Goal: Task Accomplishment & Management: Complete application form

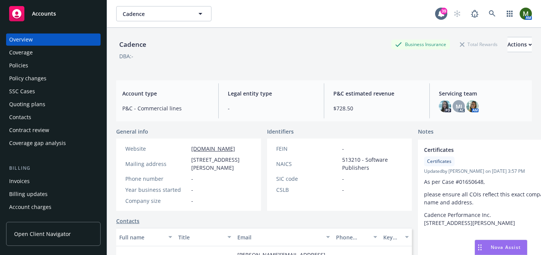
click at [37, 69] on div "Policies" at bounding box center [53, 65] width 88 height 12
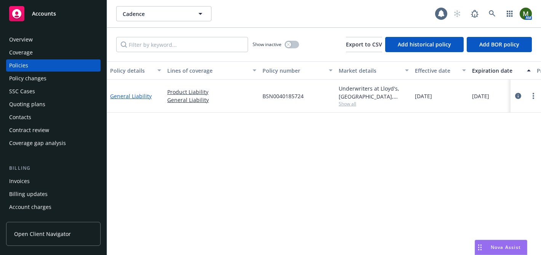
click at [149, 96] on link "General Liability" at bounding box center [131, 96] width 42 height 7
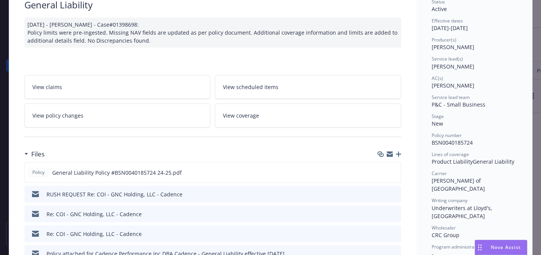
scroll to position [63, 0]
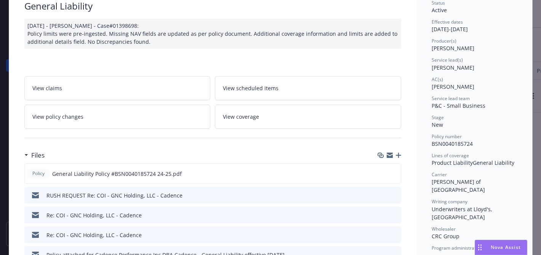
click at [165, 122] on link "View policy changes" at bounding box center [117, 117] width 186 height 24
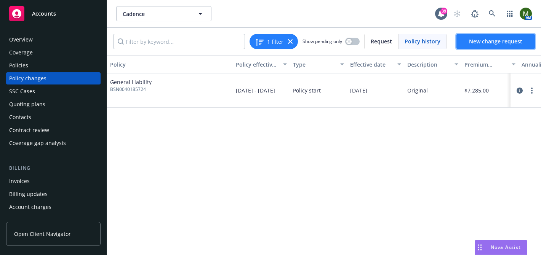
click at [466, 40] on link "New change request" at bounding box center [496, 41] width 79 height 15
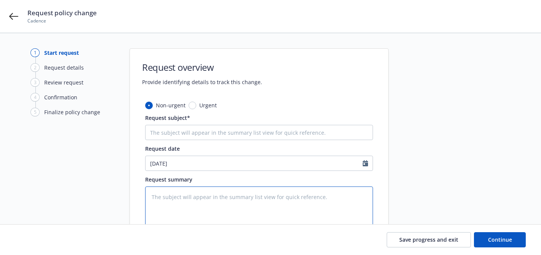
click at [184, 201] on textarea at bounding box center [259, 209] width 228 height 45
type textarea "x"
type textarea "a"
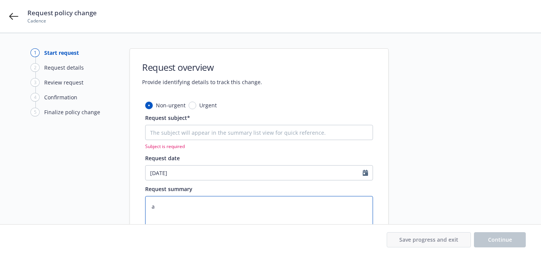
type textarea "x"
type textarea "ad"
type textarea "x"
type textarea "add"
type textarea "x"
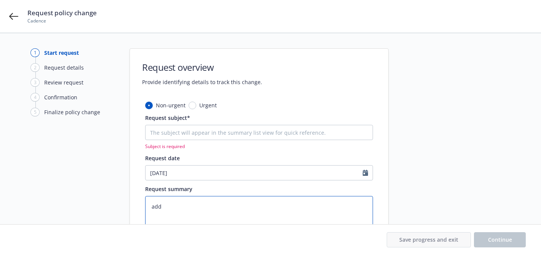
type textarea "add"
type textarea "x"
type textarea "add H"
type textarea "x"
type textarea "add HN"
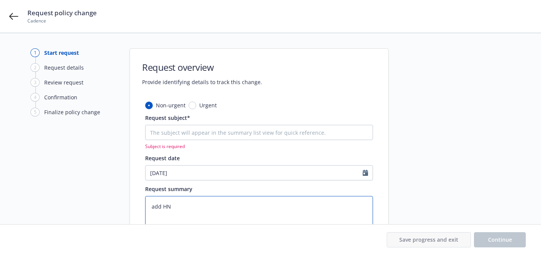
type textarea "x"
type textarea "add HNO"
type textarea "x"
type textarea "add HNOA"
type textarea "x"
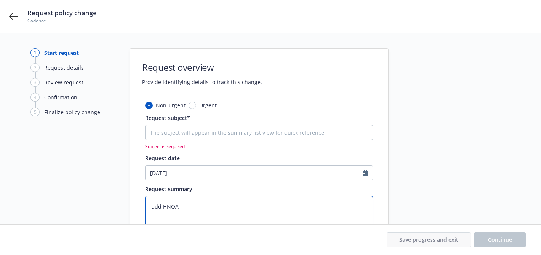
type textarea "add HNOA"
type textarea "x"
type textarea "add HNOA f"
type textarea "x"
type textarea "add HNOA fo"
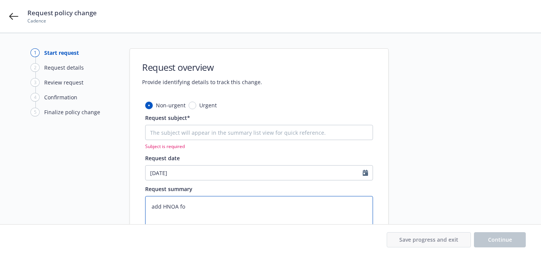
type textarea "x"
type textarea "add HNOA for"
type textarea "x"
type textarea "add HNOA for"
click at [194, 201] on textarea "add HNOA for" at bounding box center [259, 218] width 228 height 45
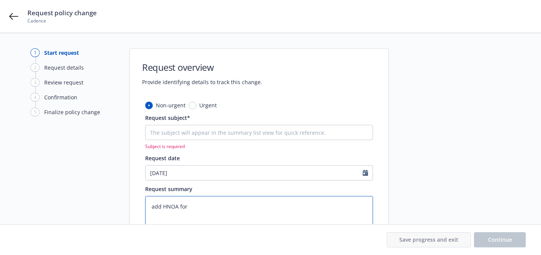
click at [197, 208] on textarea "add HNOA for" at bounding box center [259, 218] width 228 height 45
type textarea "x"
type textarea "add HNOA for $"
type textarea "x"
type textarea "add HNOA for $1"
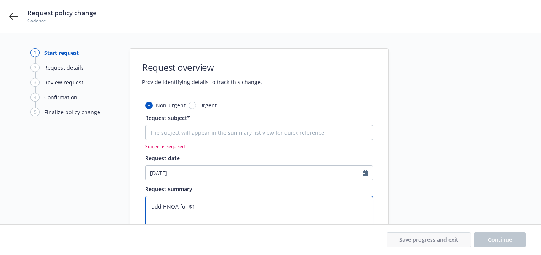
type textarea "x"
type textarea "add HNOA for $1m"
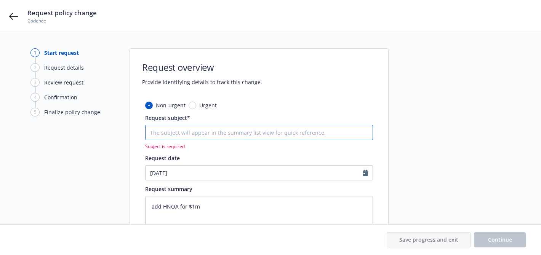
click at [161, 130] on input "Request subject*" at bounding box center [259, 132] width 228 height 15
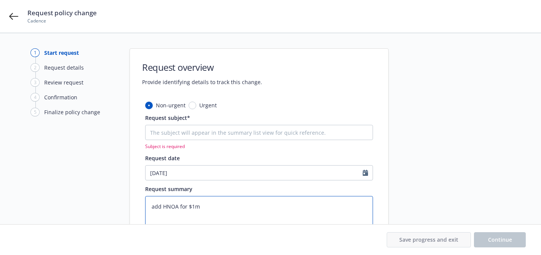
click at [179, 206] on textarea "add HNOA for $1m" at bounding box center [259, 218] width 228 height 45
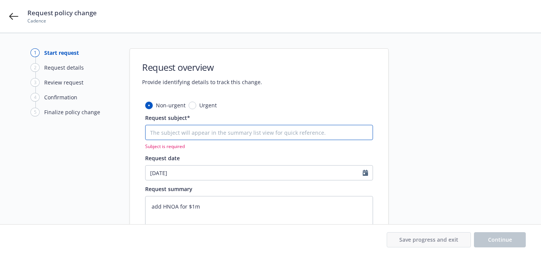
click at [182, 125] on input "Request subject*" at bounding box center [259, 132] width 228 height 15
paste input "add HNOA for $1m"
type textarea "x"
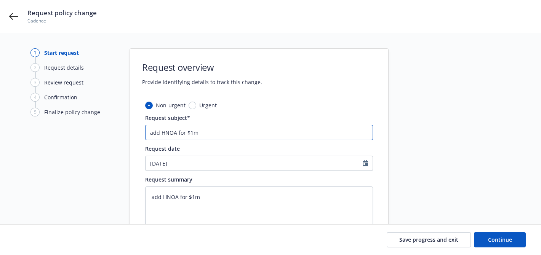
type input "add HNOA for $1m"
type textarea "x"
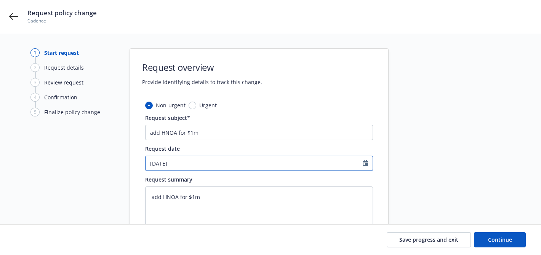
click at [194, 165] on input "[DATE]" at bounding box center [254, 163] width 217 height 14
select select "8"
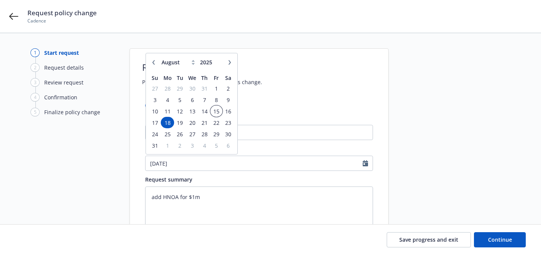
click at [216, 110] on span "15" at bounding box center [216, 112] width 10 height 10
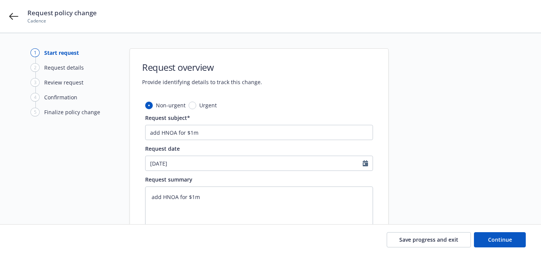
type textarea "x"
type input "[DATE]"
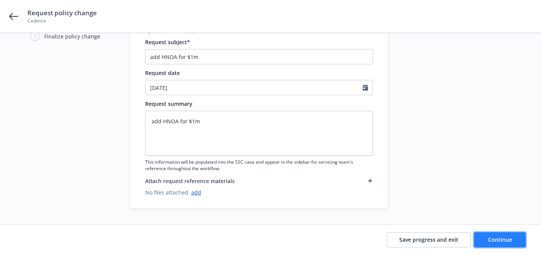
click at [500, 241] on span "Continue" at bounding box center [500, 239] width 24 height 7
type textarea "x"
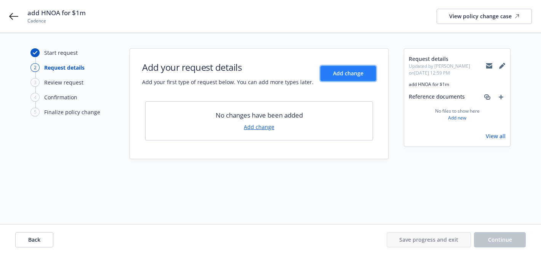
click at [359, 71] on span "Add change" at bounding box center [348, 73] width 30 height 7
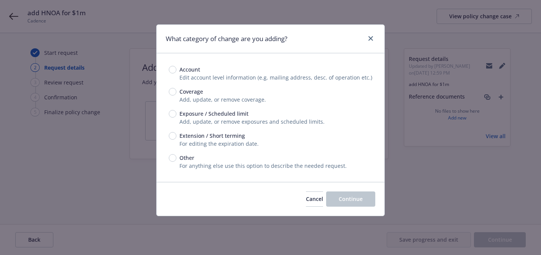
click at [200, 98] on span "Add, update, or remove coverage." at bounding box center [223, 99] width 87 height 7
click at [178, 89] on span "Coverage" at bounding box center [190, 92] width 27 height 8
click at [177, 89] on input "Coverage" at bounding box center [173, 92] width 8 height 8
radio input "true"
click at [347, 199] on span "Continue" at bounding box center [351, 199] width 24 height 7
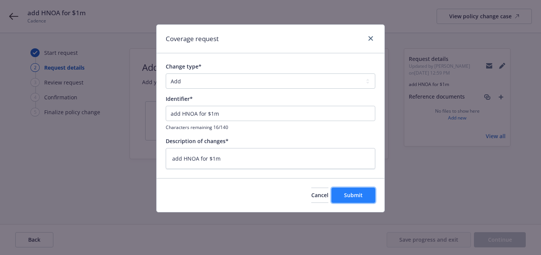
click at [365, 196] on button "Submit" at bounding box center [354, 195] width 44 height 15
type textarea "x"
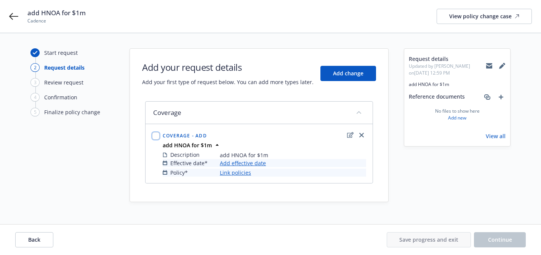
click at [156, 135] on input "checkbox" at bounding box center [156, 136] width 8 height 8
checkbox input "true"
click at [228, 160] on link "Add effective date" at bounding box center [243, 163] width 46 height 8
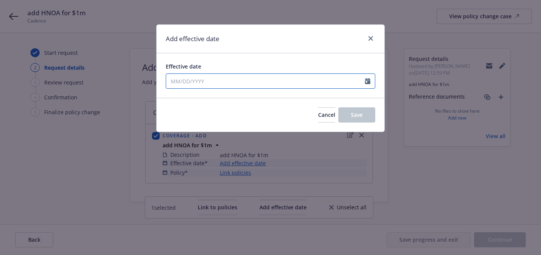
click at [171, 77] on input "Effective date" at bounding box center [265, 81] width 199 height 14
select select "8"
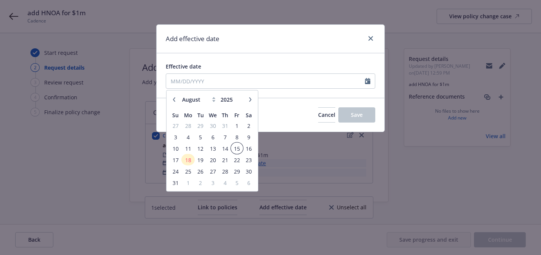
click at [237, 148] on span "15" at bounding box center [237, 149] width 10 height 10
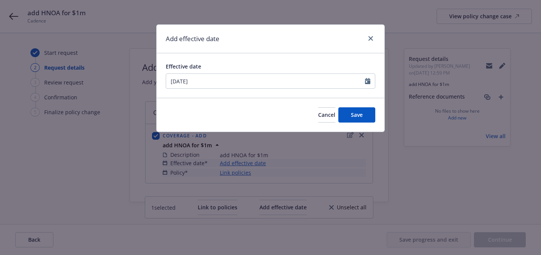
type input "[DATE]"
click at [345, 115] on button "Save" at bounding box center [357, 115] width 37 height 15
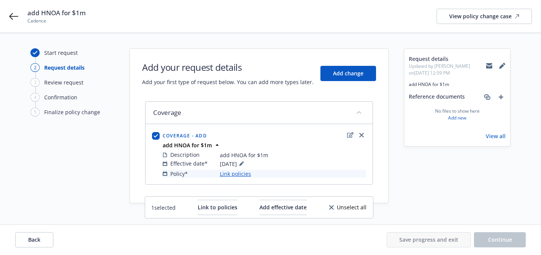
click at [241, 176] on link "Link policies" at bounding box center [235, 174] width 31 height 8
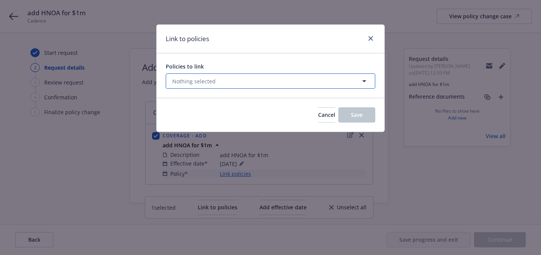
click at [191, 79] on span "Nothing selected" at bounding box center [193, 81] width 43 height 8
select select "ACTIVE"
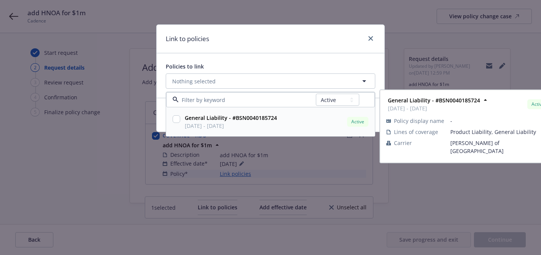
click at [181, 119] on div at bounding box center [176, 121] width 11 height 19
checkbox input "true"
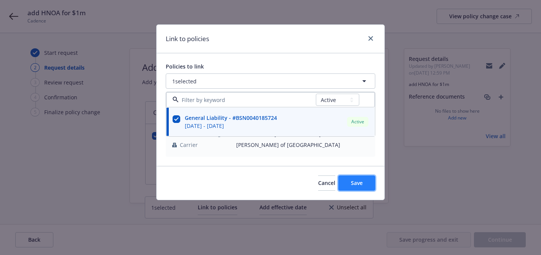
click at [350, 181] on button "Save" at bounding box center [357, 183] width 37 height 15
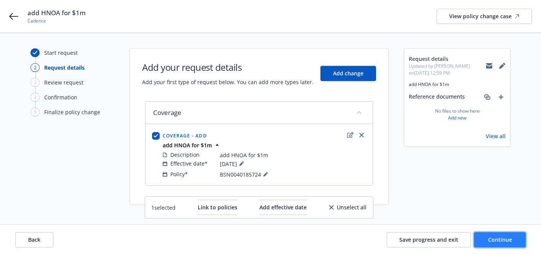
click at [505, 240] on span "Continue" at bounding box center [500, 239] width 24 height 7
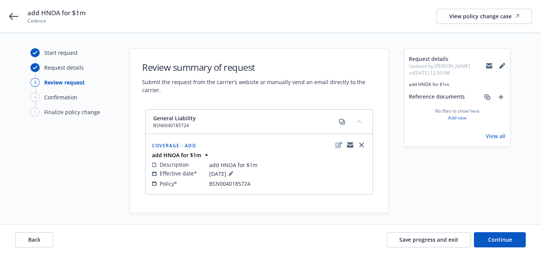
scroll to position [4, 0]
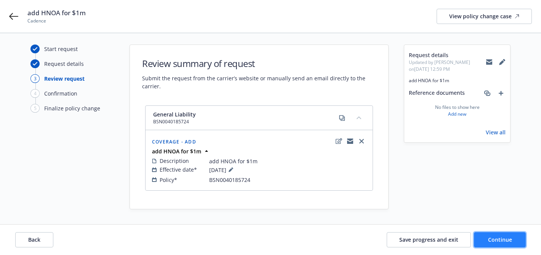
click at [495, 238] on span "Continue" at bounding box center [500, 239] width 24 height 7
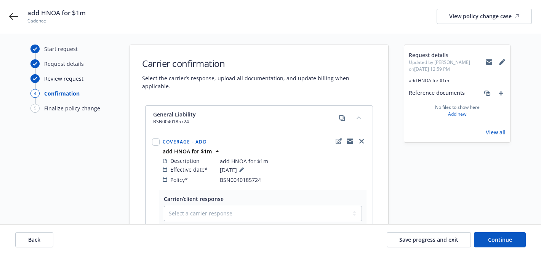
click at [153, 138] on div at bounding box center [156, 142] width 8 height 8
click at [154, 138] on input "checkbox" at bounding box center [156, 142] width 8 height 8
checkbox input "true"
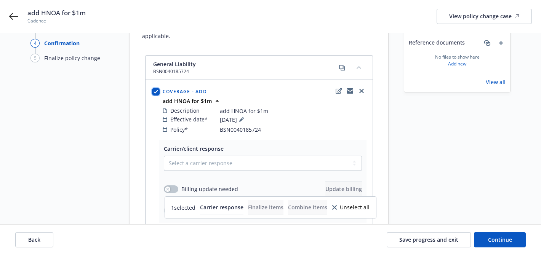
scroll to position [140, 0]
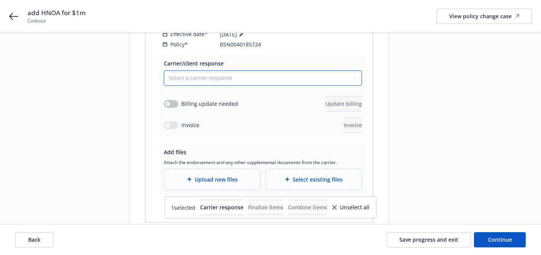
click at [229, 75] on select "Select a carrier response Accepted Accepted with revision No endorsement needed…" at bounding box center [263, 78] width 198 height 15
select select "ACCEPTED"
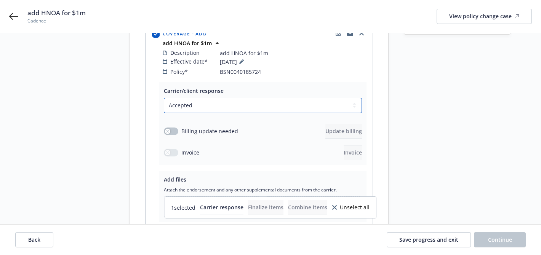
scroll to position [111, 0]
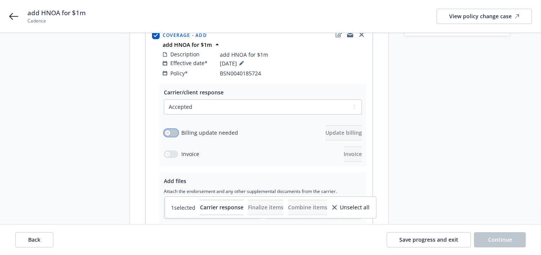
click at [175, 129] on button "button" at bounding box center [171, 133] width 14 height 8
click at [326, 129] on span "Update billing" at bounding box center [344, 132] width 37 height 7
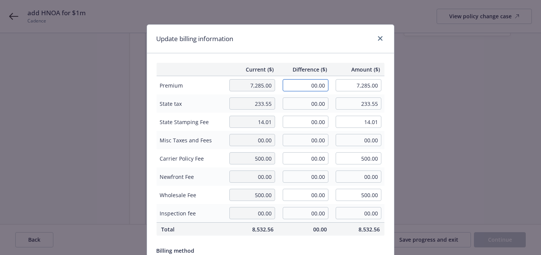
click at [312, 85] on input "00.00" at bounding box center [306, 85] width 46 height 12
type input "350.00"
type input "7,635.00"
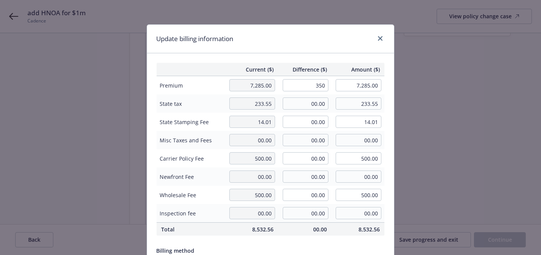
type input "35"
click at [323, 47] on div "Update billing information" at bounding box center [270, 39] width 247 height 29
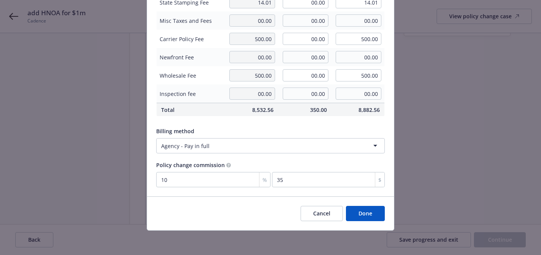
click at [359, 209] on button "Done" at bounding box center [365, 213] width 39 height 15
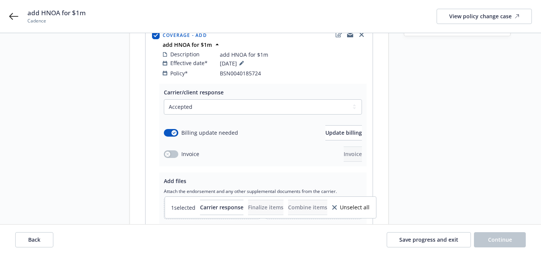
scroll to position [164, 0]
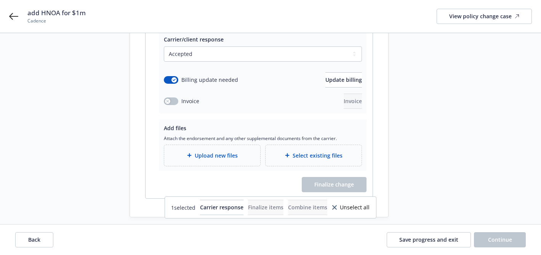
click at [231, 152] on span "Upload new files" at bounding box center [216, 156] width 43 height 8
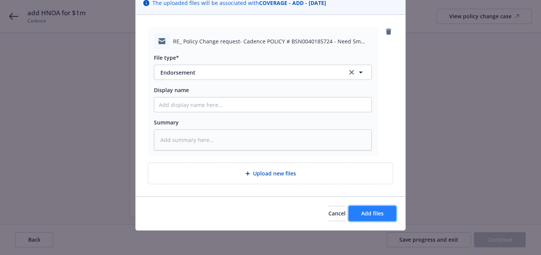
click at [374, 208] on button "Add files" at bounding box center [373, 213] width 48 height 15
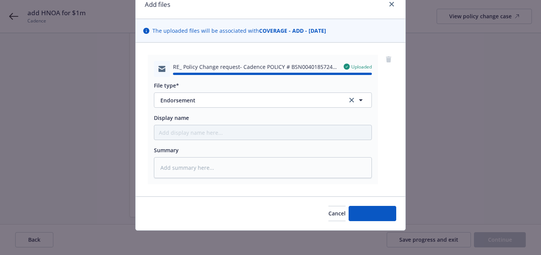
type textarea "x"
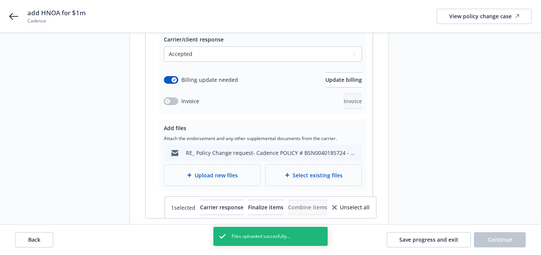
scroll to position [183, 0]
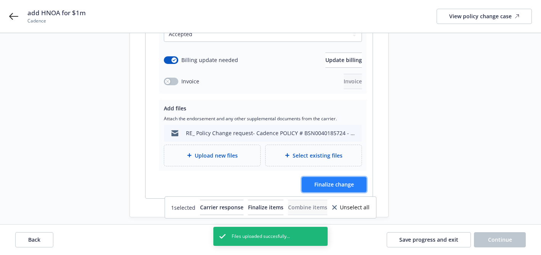
click at [337, 181] on span "Finalize change" at bounding box center [335, 184] width 40 height 7
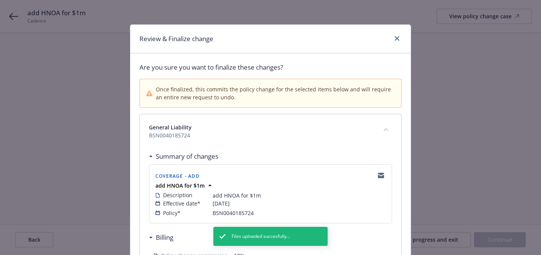
scroll to position [260, 0]
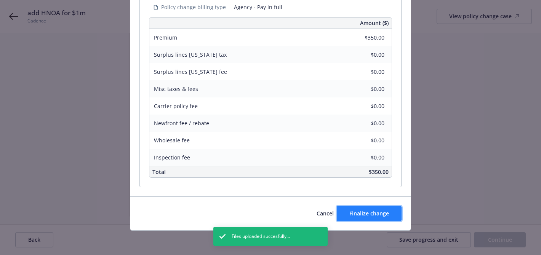
click at [378, 209] on button "Finalize change" at bounding box center [369, 213] width 65 height 15
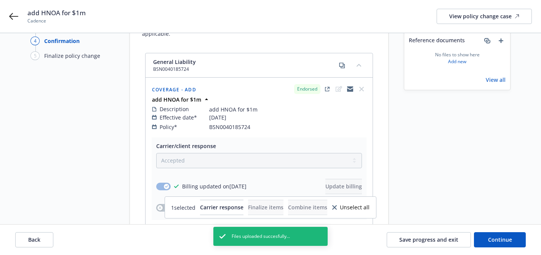
scroll to position [0, 0]
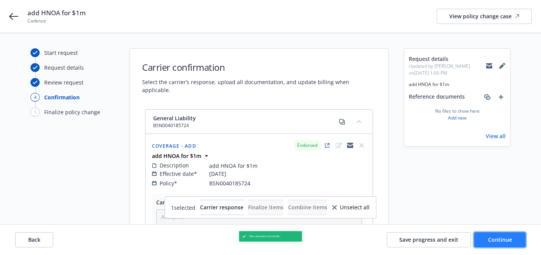
click at [491, 237] on span "Continue" at bounding box center [500, 239] width 24 height 7
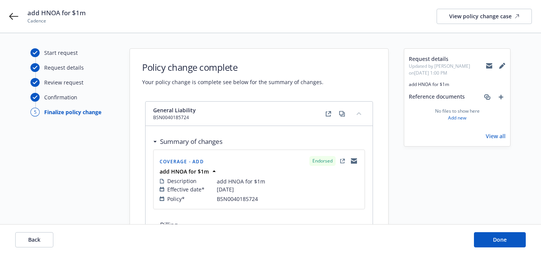
scroll to position [212, 0]
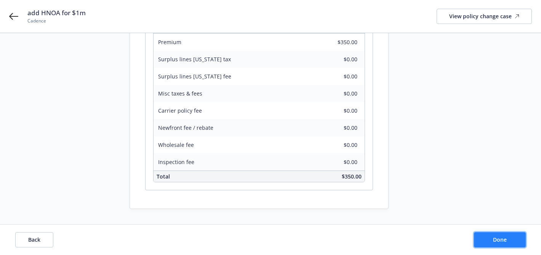
click at [498, 236] on button "Done" at bounding box center [500, 240] width 52 height 15
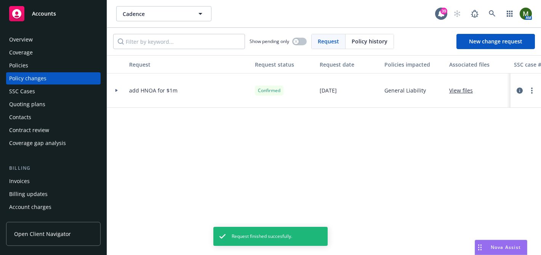
click at [29, 63] on div "Policies" at bounding box center [53, 65] width 88 height 12
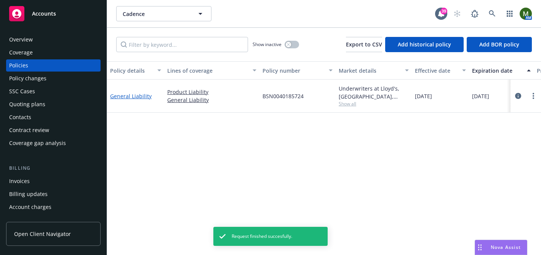
click at [137, 93] on link "General Liability" at bounding box center [131, 96] width 42 height 7
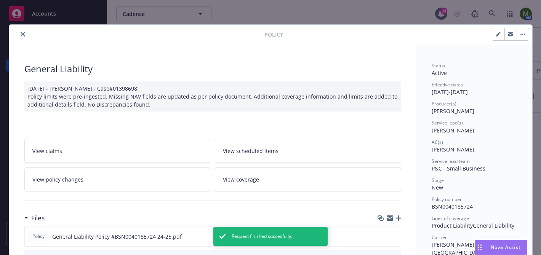
scroll to position [23, 0]
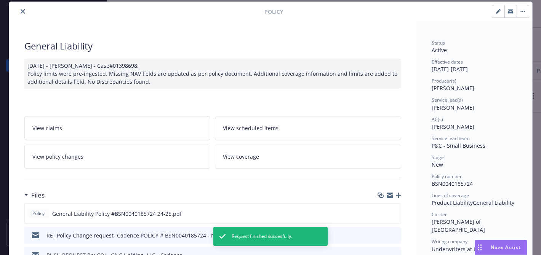
click at [241, 162] on link "View coverage" at bounding box center [308, 157] width 186 height 24
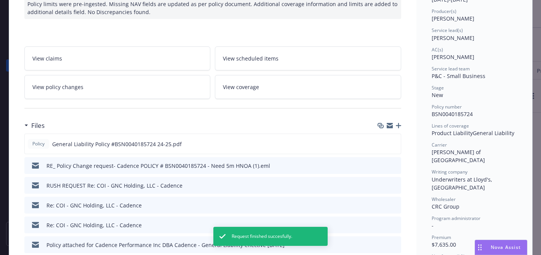
scroll to position [91, 0]
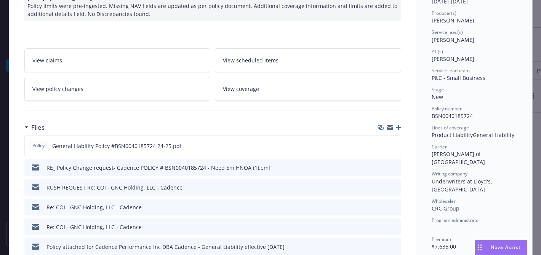
click at [261, 61] on span "View scheduled items" at bounding box center [251, 60] width 56 height 8
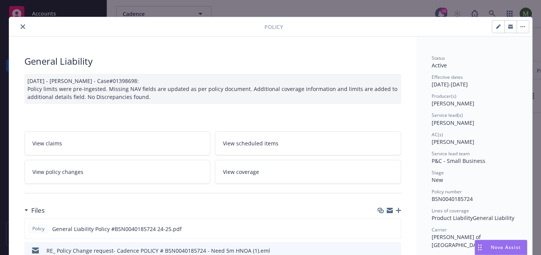
scroll to position [0, 0]
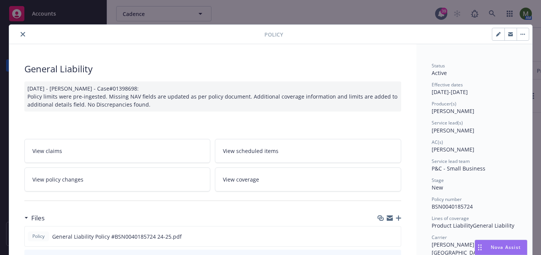
click at [493, 37] on button "button" at bounding box center [499, 34] width 12 height 12
select select "NEW"
select select "12"
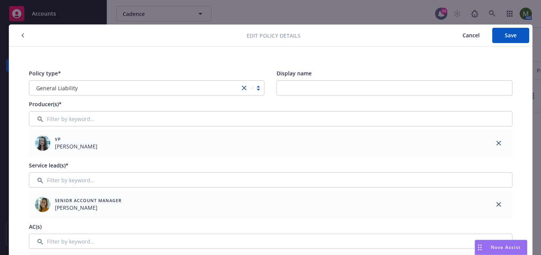
click at [23, 35] on icon "button" at bounding box center [22, 35] width 3 height 5
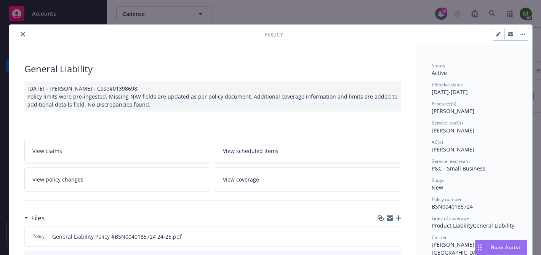
click at [522, 37] on button "button" at bounding box center [523, 34] width 12 height 12
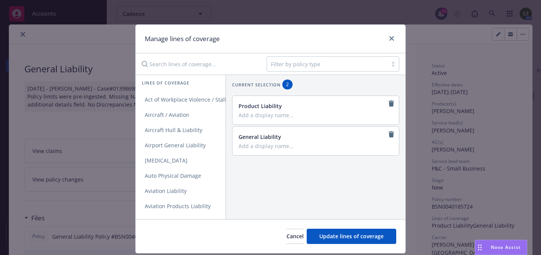
click at [297, 63] on div at bounding box center [327, 63] width 113 height 9
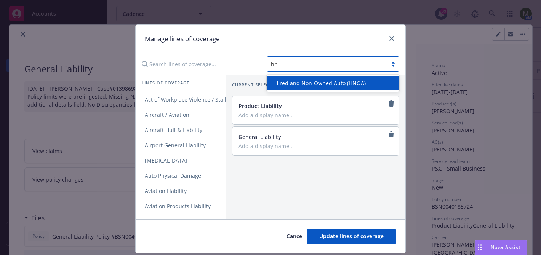
type input "hno"
click at [301, 80] on span "Hired and Non-Owned Auto (HNOA)" at bounding box center [319, 83] width 91 height 8
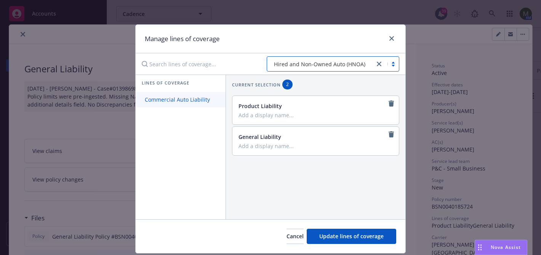
click at [191, 101] on span "Commercial Auto Liability" at bounding box center [177, 99] width 83 height 7
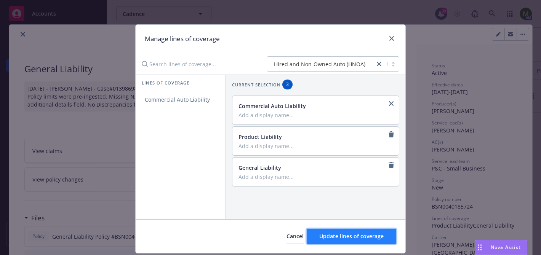
click at [345, 233] on button "Update lines of coverage" at bounding box center [352, 236] width 90 height 15
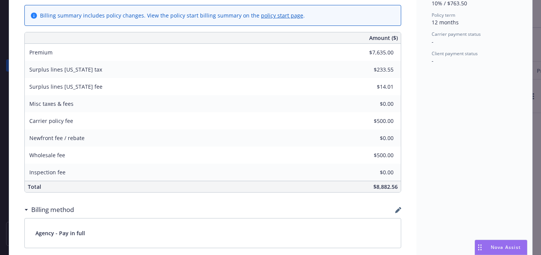
scroll to position [627, 0]
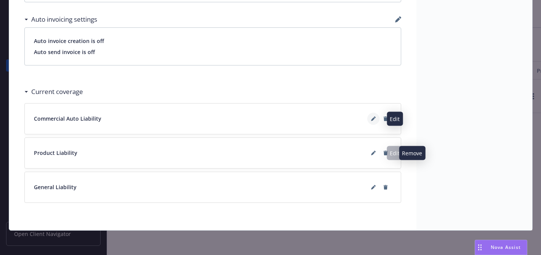
click at [373, 119] on icon at bounding box center [373, 119] width 4 height 4
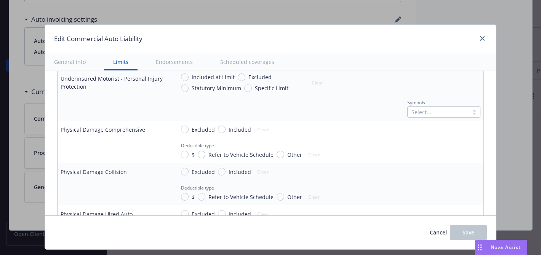
scroll to position [466, 0]
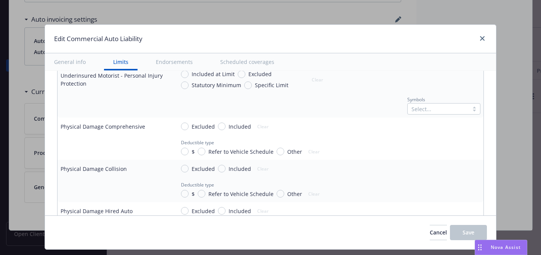
click at [487, 245] on div "Nova Assist" at bounding box center [506, 247] width 42 height 6
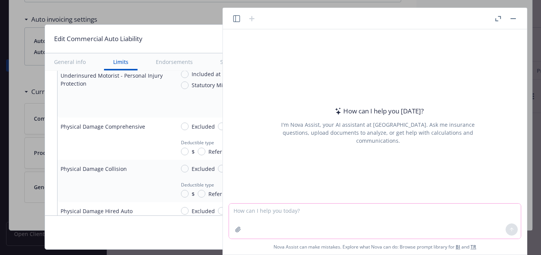
click at [335, 211] on textarea at bounding box center [375, 221] width 292 height 35
click at [399, 214] on textarea "Hi Nova, I need to add HNOA on this account. How can I do it?" at bounding box center [375, 221] width 292 height 35
paste textarea "[URL][DOMAIN_NAME]"
type textarea "Hi Nova, I need to add HNOA on this account. How can I do it? [URL][DOMAIN_NAME]"
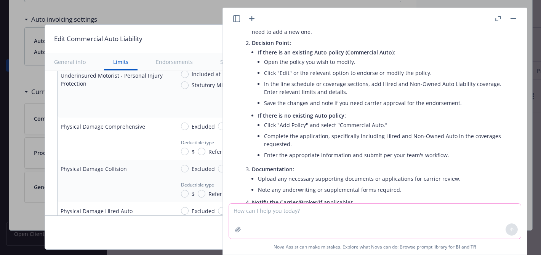
scroll to position [0, 0]
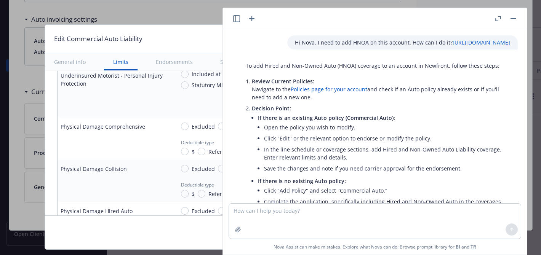
click at [141, 106] on div at bounding box center [115, 105] width 108 height 8
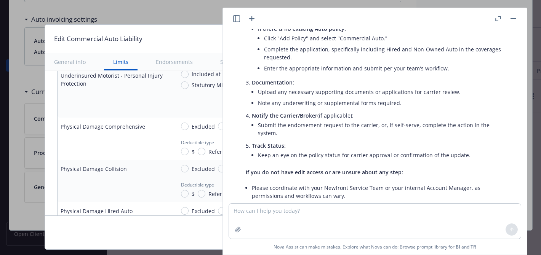
scroll to position [152, 0]
click at [496, 17] on icon "button" at bounding box center [499, 18] width 6 height 5
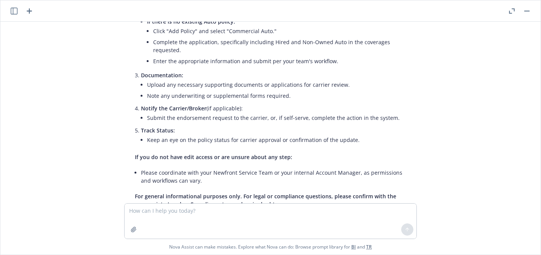
click at [520, 13] on div at bounding box center [519, 10] width 24 height 9
click at [524, 10] on button "button" at bounding box center [527, 10] width 9 height 9
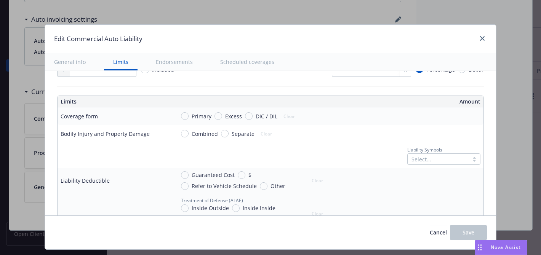
scroll to position [188, 0]
click at [225, 114] on span "Excess" at bounding box center [232, 117] width 20 height 8
click at [222, 114] on input "Excess" at bounding box center [219, 117] width 8 height 8
radio input "true"
click at [188, 117] on input "Primary" at bounding box center [185, 117] width 8 height 8
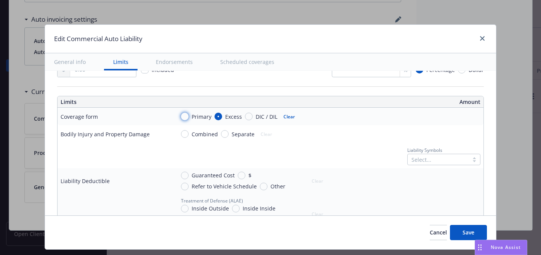
radio input "true"
click at [186, 134] on input "Combined" at bounding box center [185, 134] width 8 height 8
radio input "true"
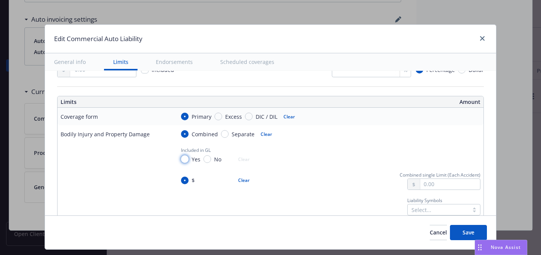
click at [186, 163] on input "Yes" at bounding box center [185, 160] width 8 height 8
radio input "true"
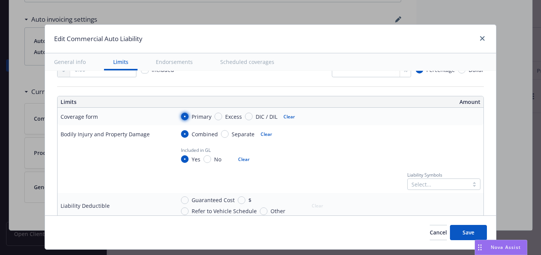
click at [187, 116] on input "Primary" at bounding box center [185, 117] width 8 height 8
click at [293, 115] on button "Clear" at bounding box center [289, 116] width 21 height 11
radio input "false"
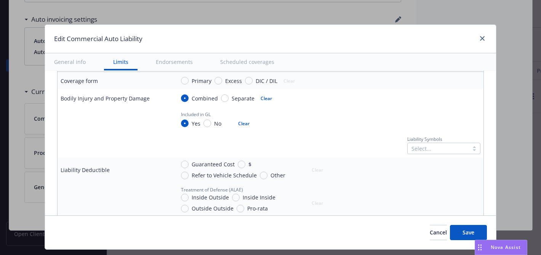
scroll to position [224, 0]
click at [409, 148] on div "Select..." at bounding box center [438, 148] width 61 height 11
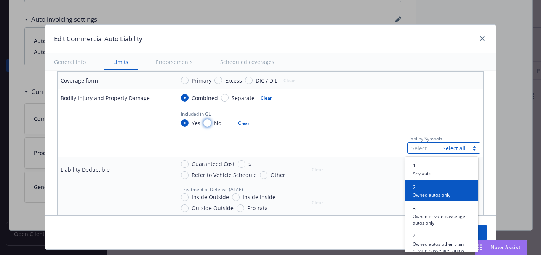
click at [210, 124] on input "No" at bounding box center [208, 123] width 8 height 8
radio input "true"
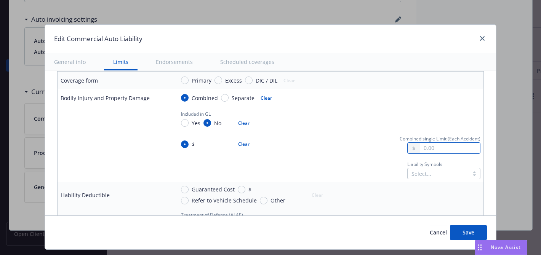
click at [431, 149] on input "text" at bounding box center [450, 148] width 60 height 11
type input "1,000,000.00"
click at [431, 180] on button "$1,000,000.00" at bounding box center [445, 182] width 66 height 14
click at [429, 175] on div at bounding box center [438, 173] width 53 height 9
click at [463, 234] on span "Save" at bounding box center [469, 232] width 12 height 7
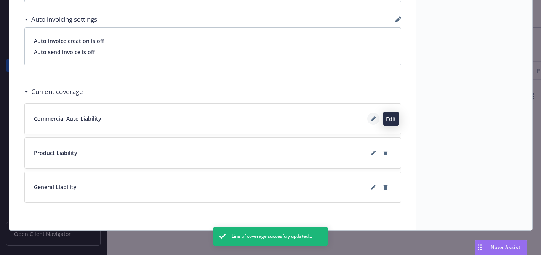
click at [374, 118] on icon at bounding box center [373, 119] width 4 height 4
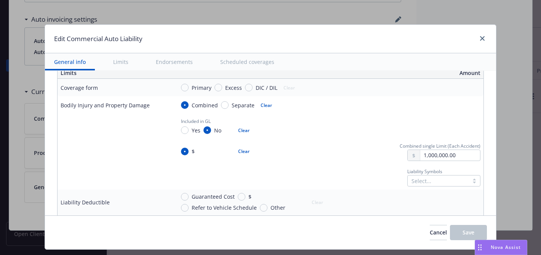
scroll to position [0, 0]
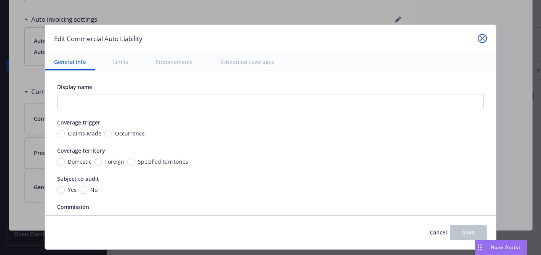
click at [478, 36] on link "close" at bounding box center [482, 38] width 9 height 9
